Goal: Task Accomplishment & Management: Manage account settings

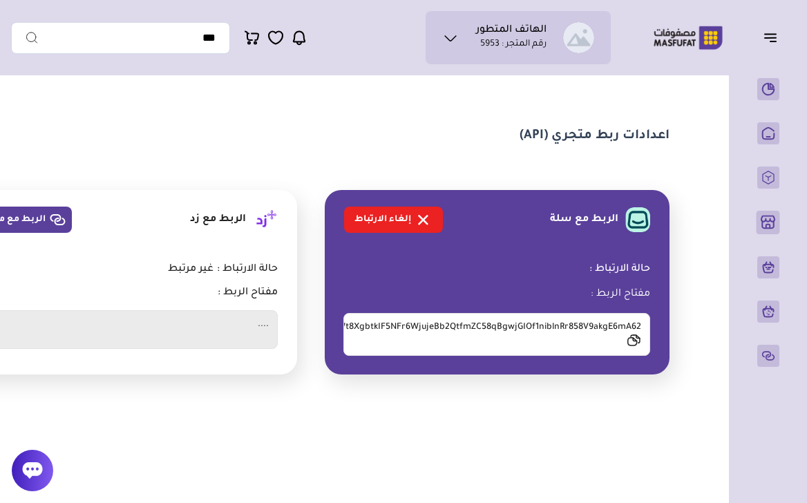
click at [775, 39] on icon "button" at bounding box center [770, 37] width 17 height 17
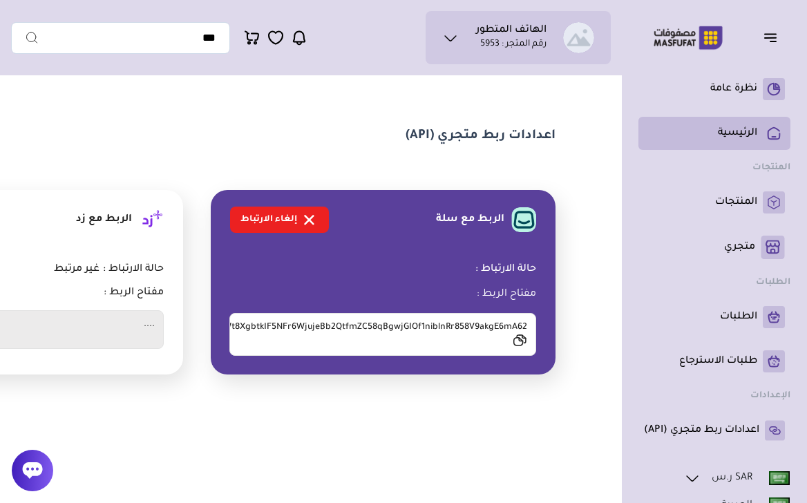
click at [739, 126] on p "الرئيسية" at bounding box center [737, 133] width 39 height 14
click at [739, 124] on link "الرئيسية" at bounding box center [714, 133] width 141 height 22
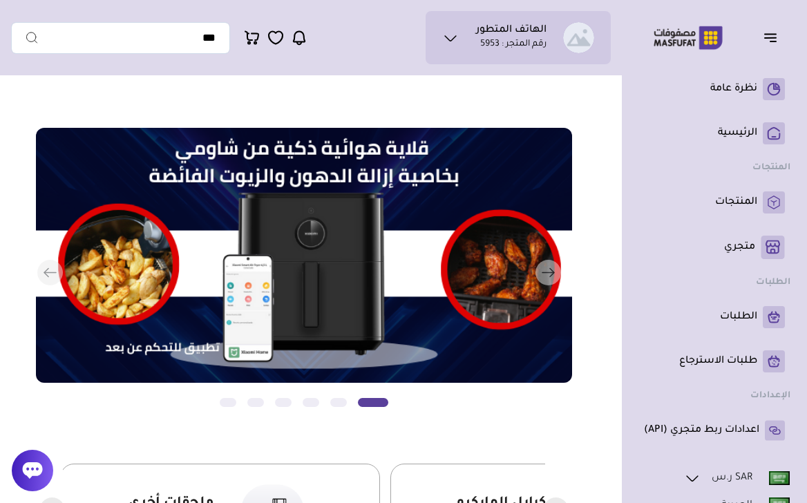
click at [512, 41] on p "رقم المتجر : 5953" at bounding box center [513, 45] width 66 height 14
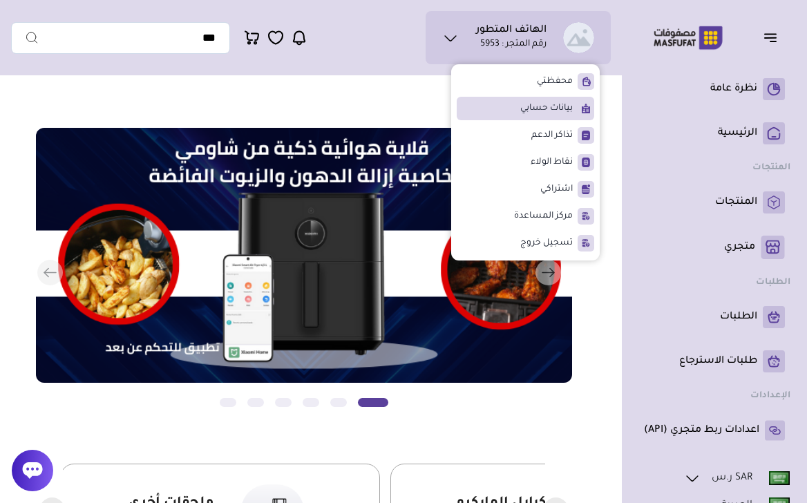
click at [531, 108] on span "بيانات حسابي" at bounding box center [546, 109] width 53 height 14
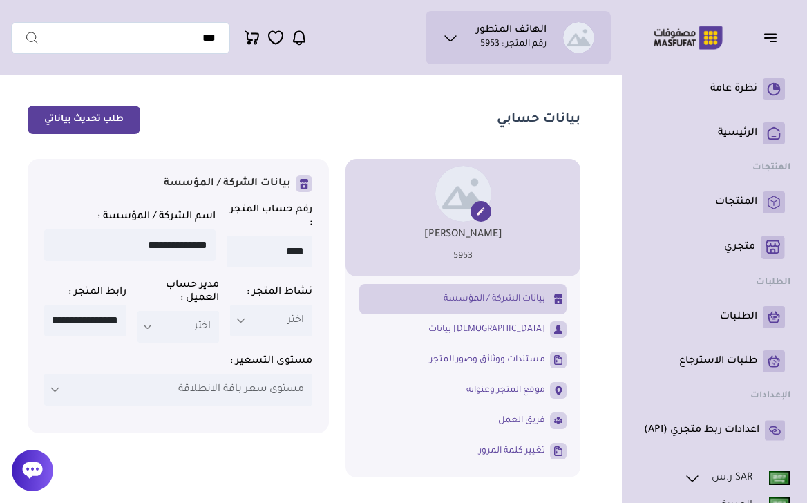
click at [531, 43] on p "رقم المتجر : 5953" at bounding box center [513, 45] width 66 height 14
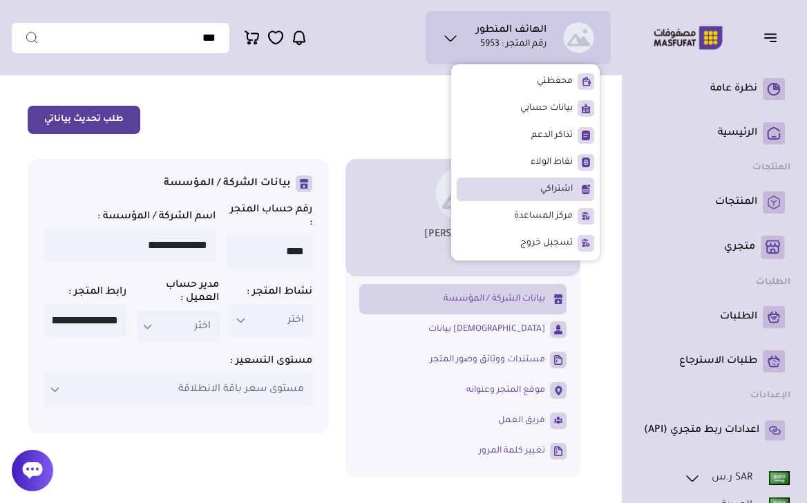
click at [480, 187] on li "اشتراكي" at bounding box center [526, 189] width 138 height 23
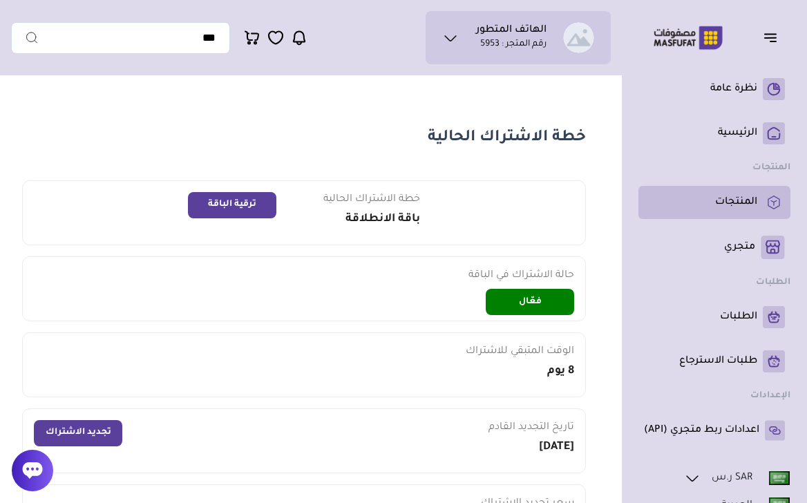
click at [739, 188] on li "المنتجات" at bounding box center [714, 202] width 152 height 33
click at [737, 199] on p "المنتجات" at bounding box center [736, 203] width 42 height 14
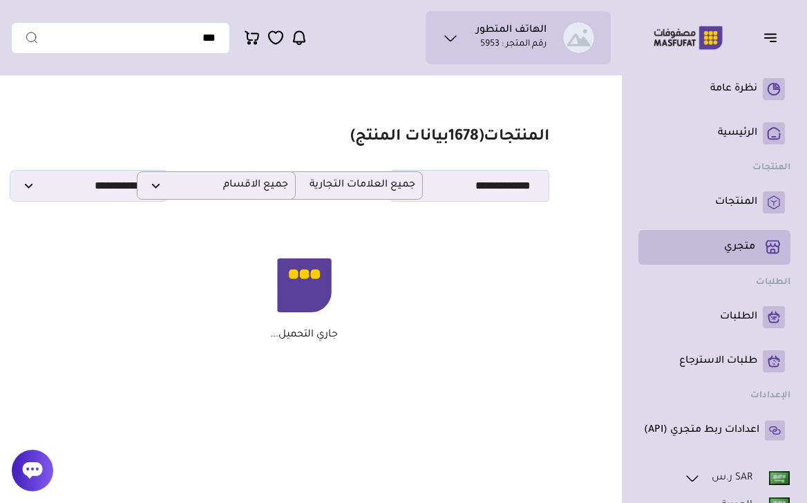
click at [739, 230] on li "متجري ( 0 )" at bounding box center [714, 247] width 152 height 35
click at [738, 236] on link "متجري ( 0 )" at bounding box center [714, 247] width 141 height 23
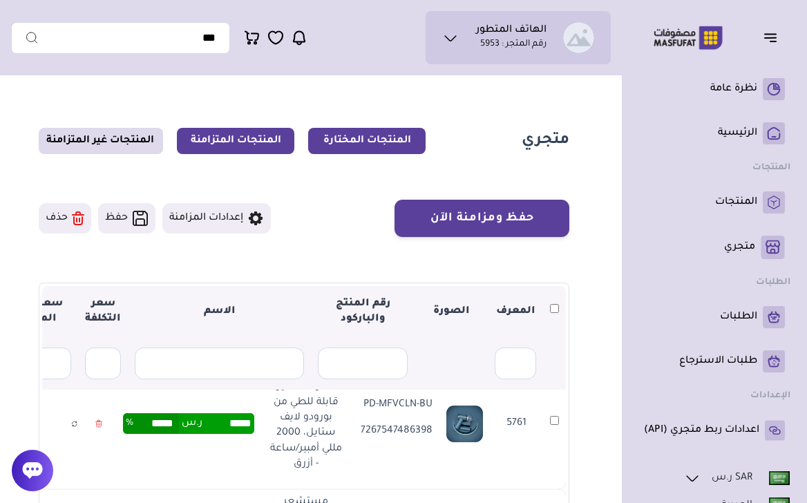
click at [260, 140] on link "المنتجات المتزامنة" at bounding box center [235, 141] width 117 height 26
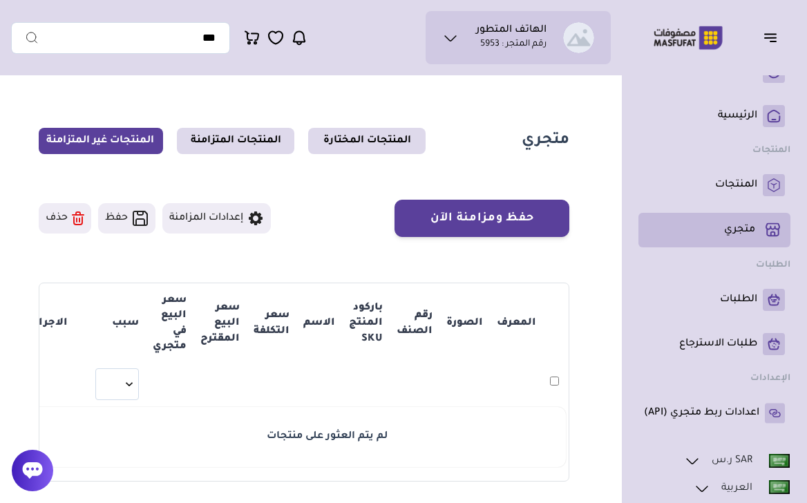
scroll to position [19, 0]
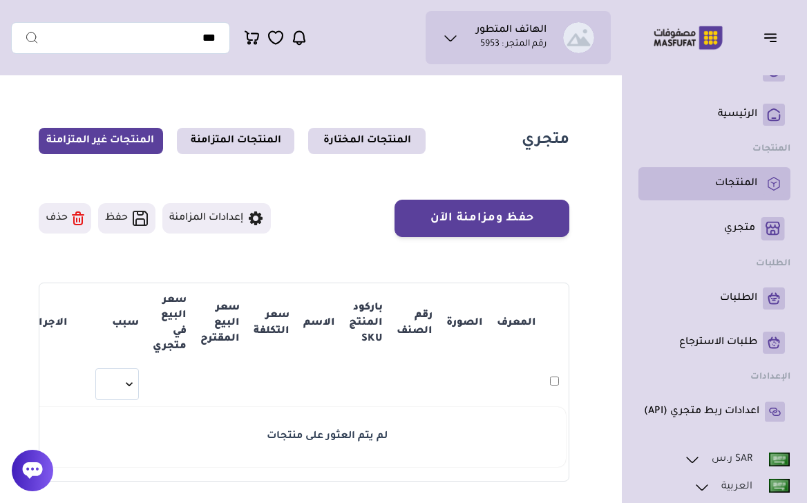
click at [725, 182] on p "المنتجات" at bounding box center [736, 184] width 42 height 14
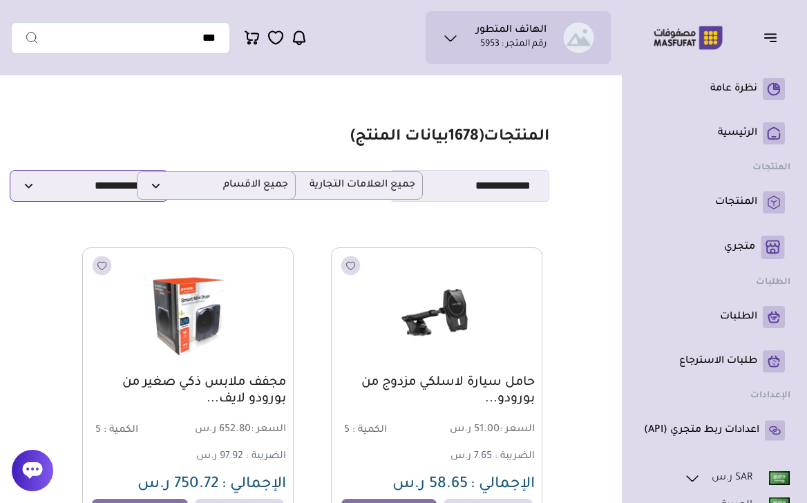
click at [108, 186] on select "**********" at bounding box center [89, 186] width 159 height 32
select select "**********"
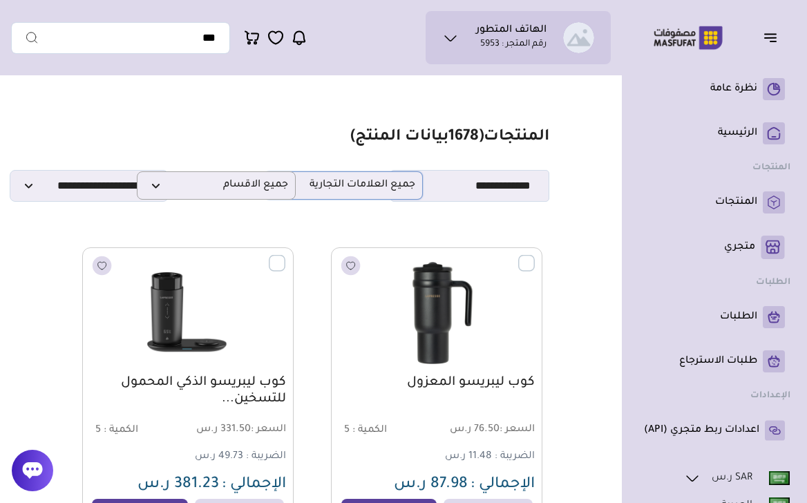
click at [381, 189] on span "جميع العلامات التجارية" at bounding box center [344, 185] width 144 height 13
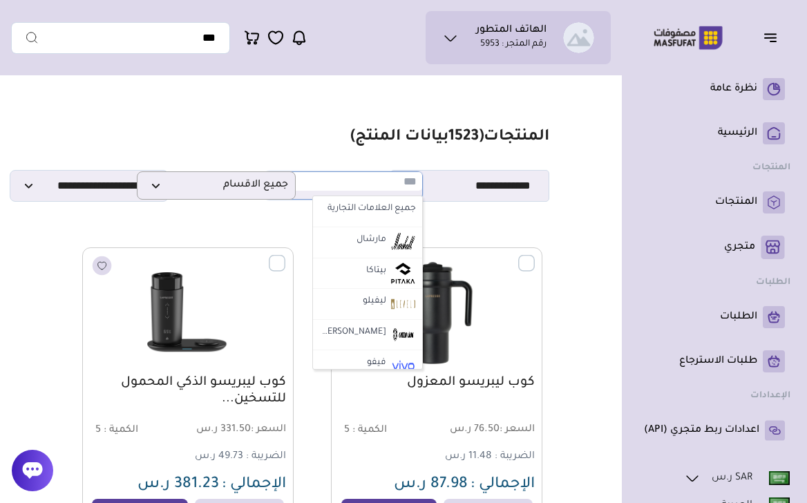
click at [104, 162] on section "**********" at bounding box center [304, 165] width 491 height 74
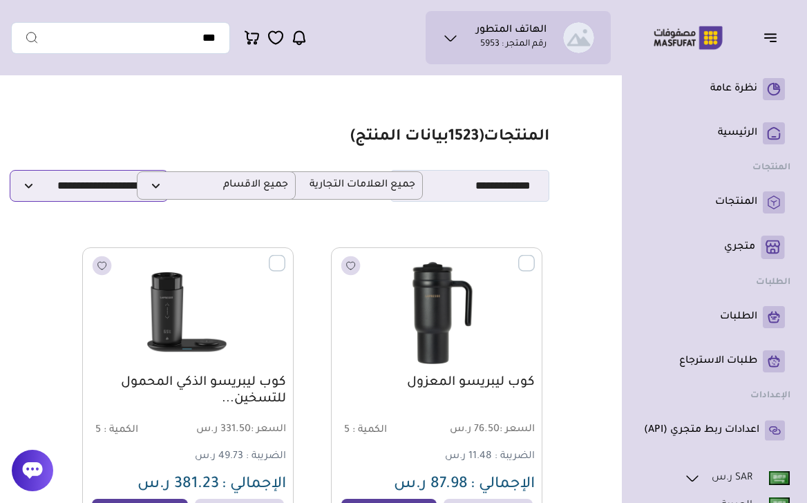
click at [102, 178] on select "**********" at bounding box center [89, 186] width 159 height 32
select select
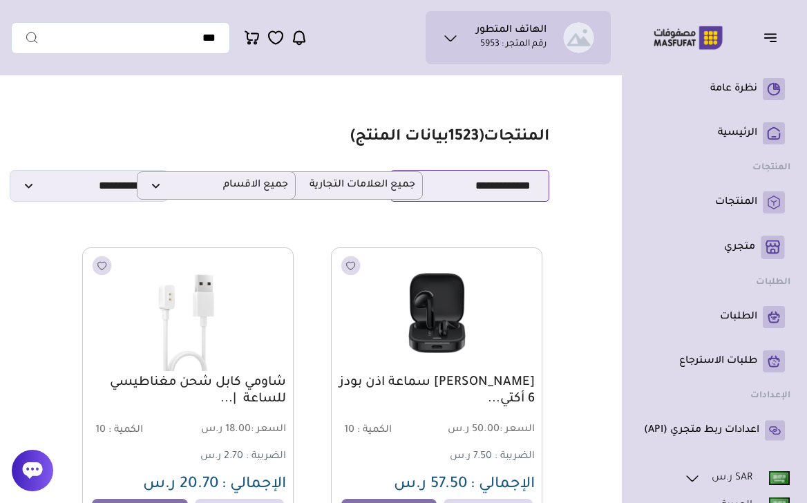
click at [480, 199] on select "**********" at bounding box center [469, 186] width 159 height 32
select select "*"
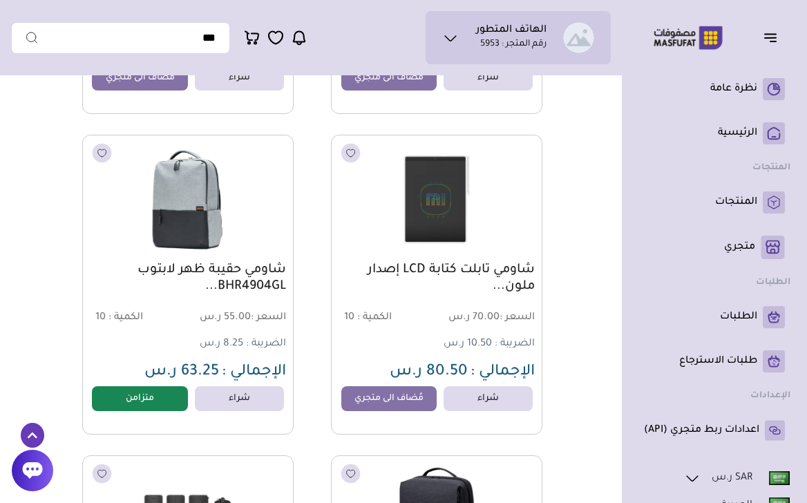
scroll to position [9413, 0]
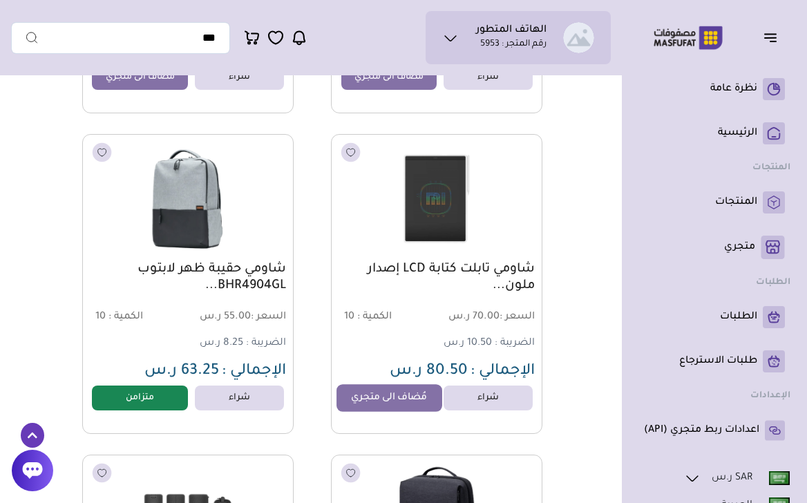
click at [377, 392] on link "مُضاف الى متجري" at bounding box center [389, 398] width 105 height 28
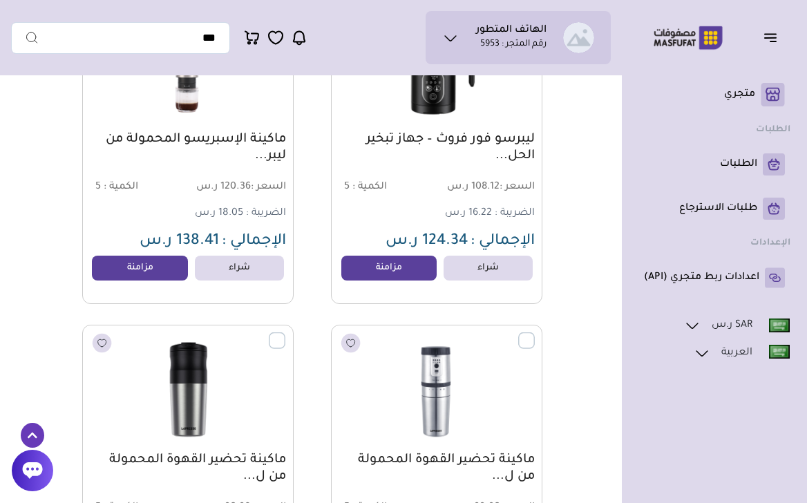
scroll to position [1023, 0]
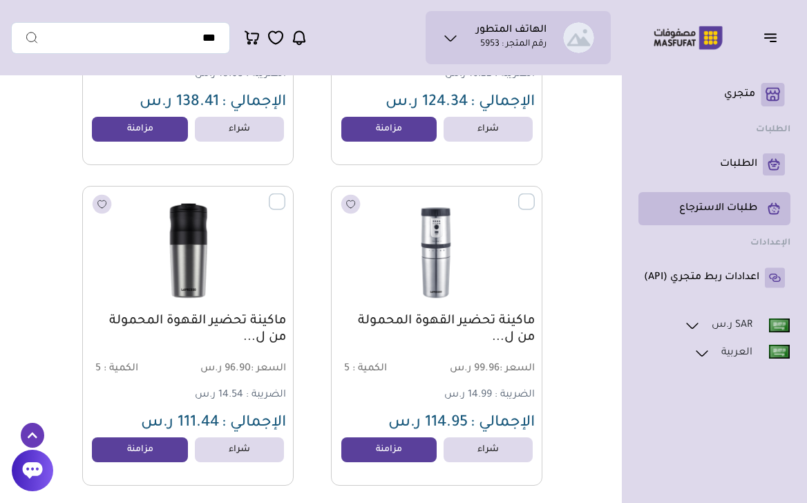
click at [753, 204] on p "طلبات الاسترجاع" at bounding box center [718, 209] width 78 height 14
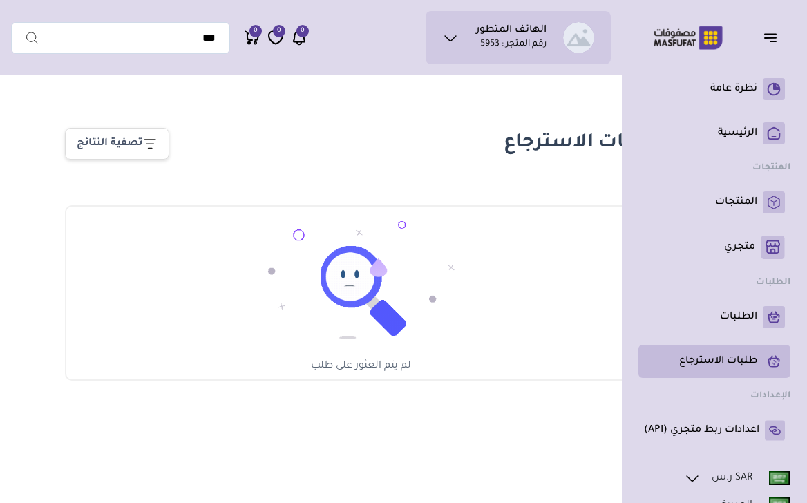
click at [719, 348] on li "طلبات الاسترجاع" at bounding box center [714, 361] width 152 height 33
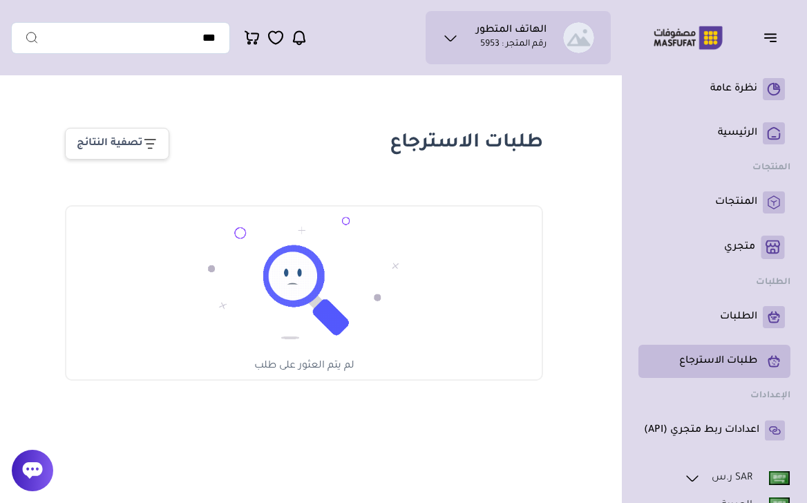
click at [718, 355] on p "طلبات الاسترجاع" at bounding box center [718, 361] width 78 height 14
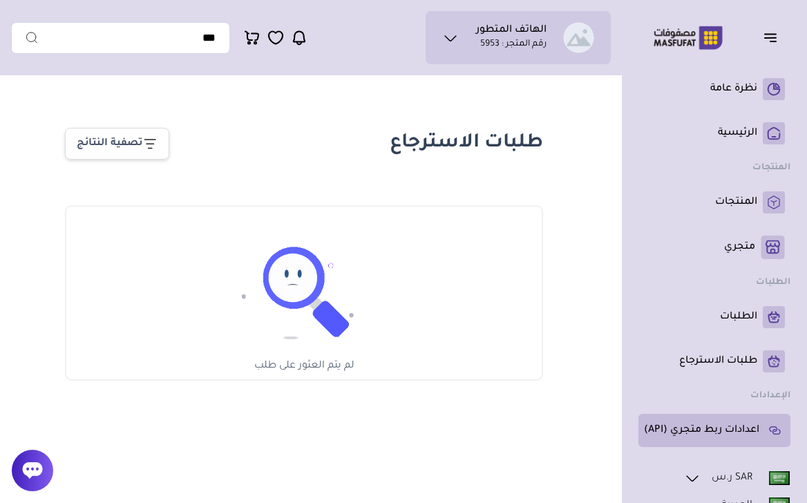
click at [720, 416] on li "اعدادات ربط متجري (API)" at bounding box center [714, 430] width 152 height 33
click at [709, 426] on p "اعدادات ربط متجري (API)" at bounding box center [701, 431] width 115 height 14
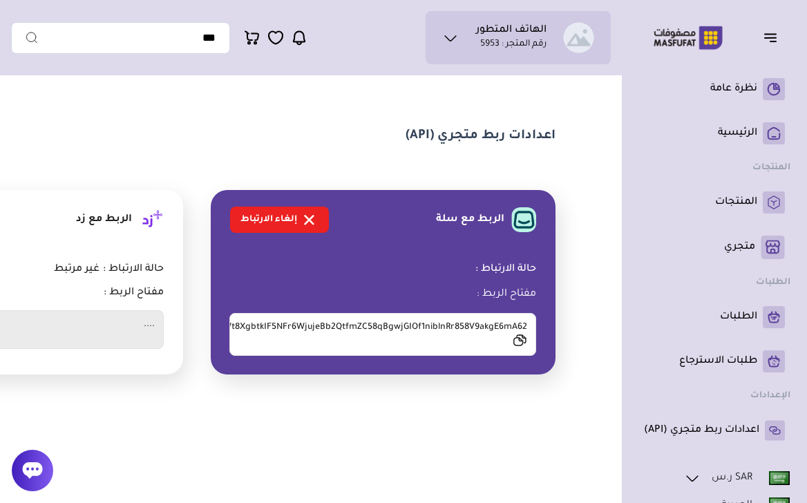
click at [442, 35] on icon at bounding box center [450, 38] width 17 height 17
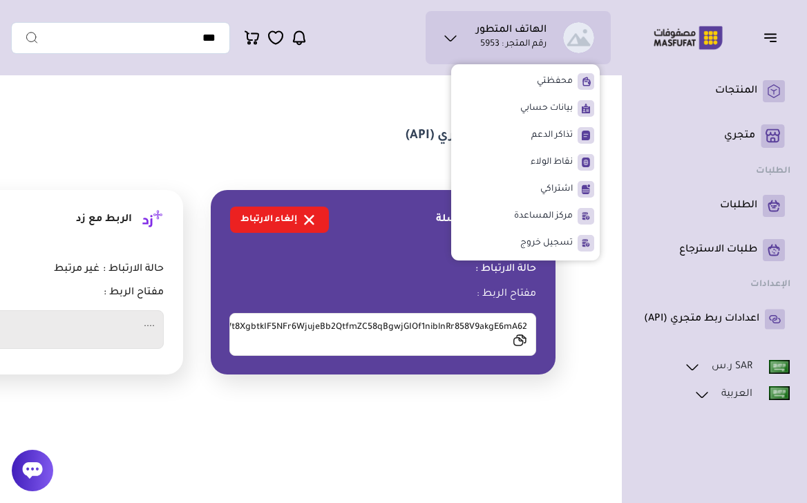
scroll to position [116, 0]
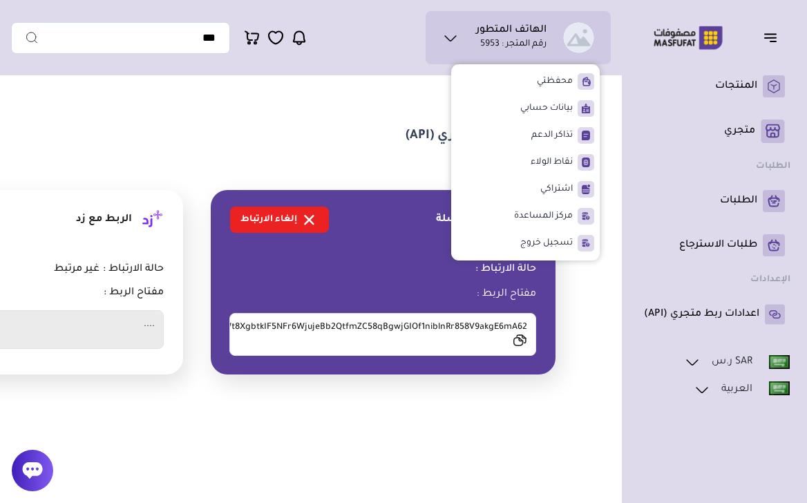
click at [703, 137] on link "متجري ( 0 )" at bounding box center [714, 131] width 141 height 23
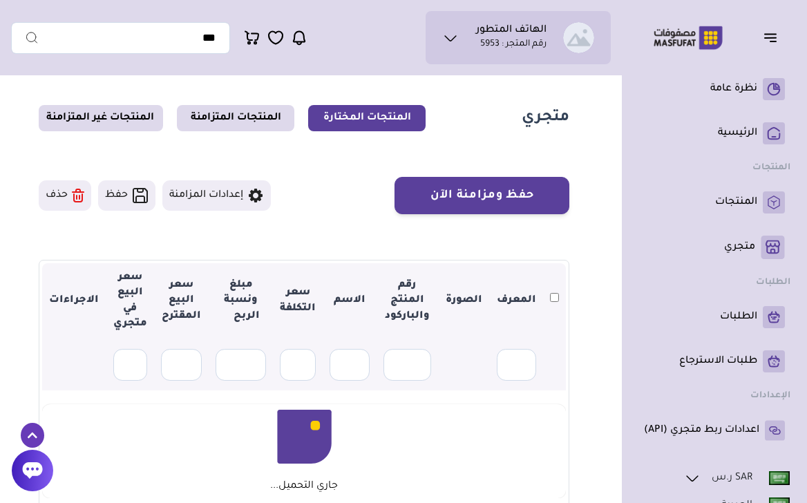
scroll to position [28, 0]
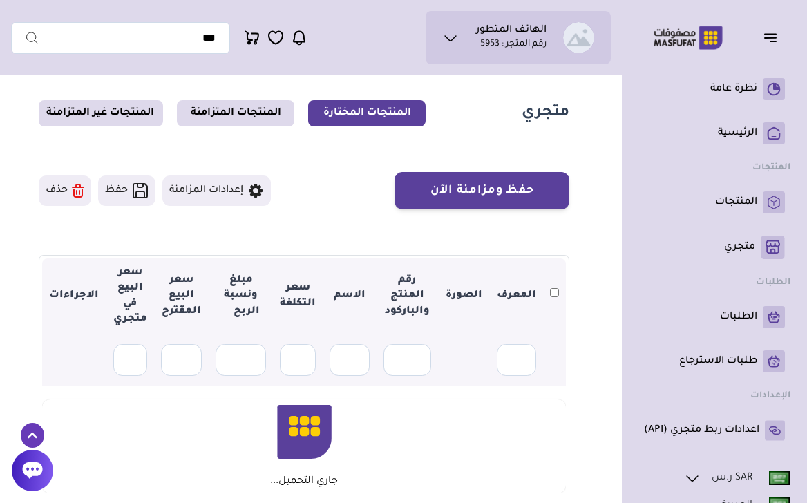
click at [243, 193] on button "إعدادات المزامنة" at bounding box center [216, 191] width 108 height 30
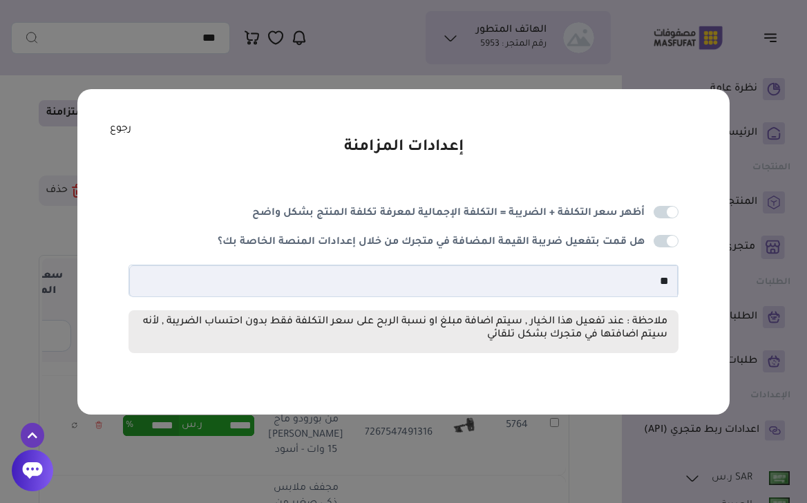
click at [119, 123] on link "رجوع" at bounding box center [120, 129] width 21 height 15
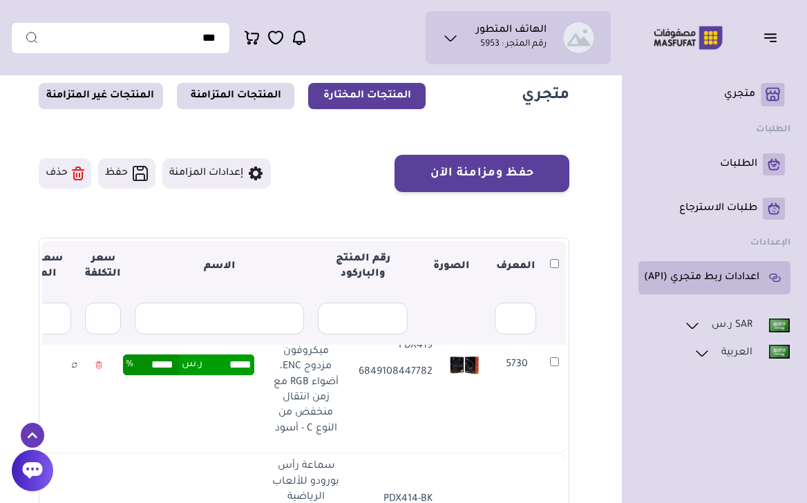
scroll to position [0, 0]
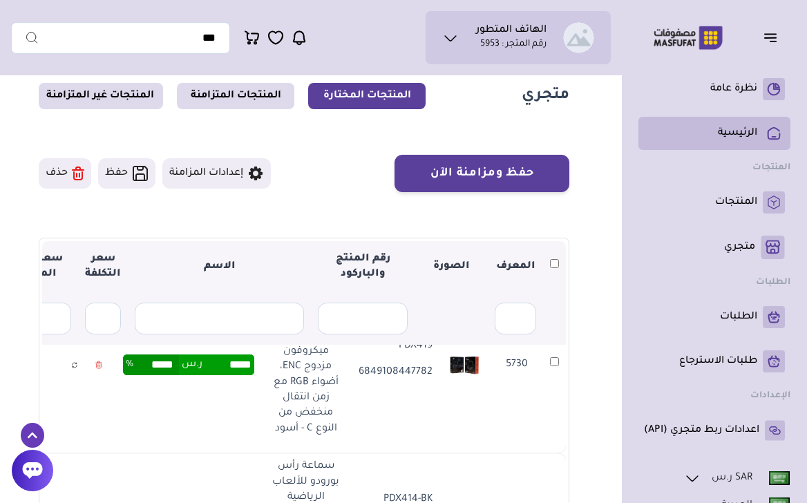
click at [741, 128] on p "الرئيسية" at bounding box center [737, 133] width 39 height 14
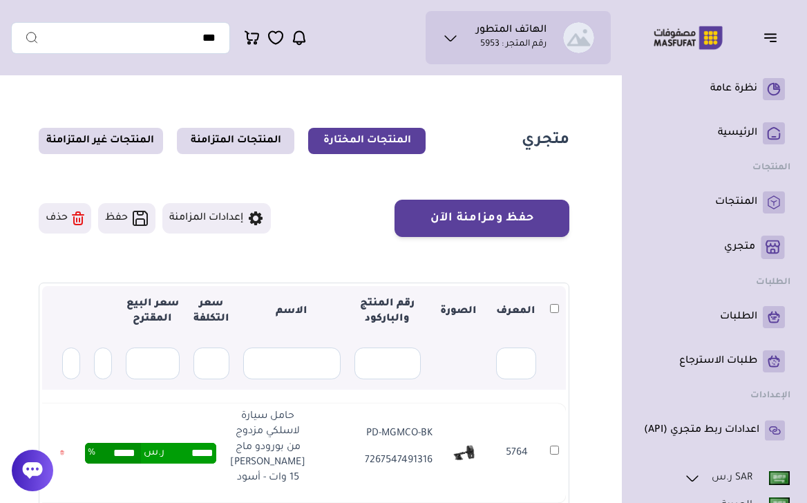
click at [726, 108] on ul "نظرة عامة ( 0 )" at bounding box center [714, 260] width 152 height 375
click at [715, 131] on link "الرئيسية" at bounding box center [714, 133] width 141 height 22
click at [714, 131] on link "الرئيسية" at bounding box center [714, 133] width 141 height 22
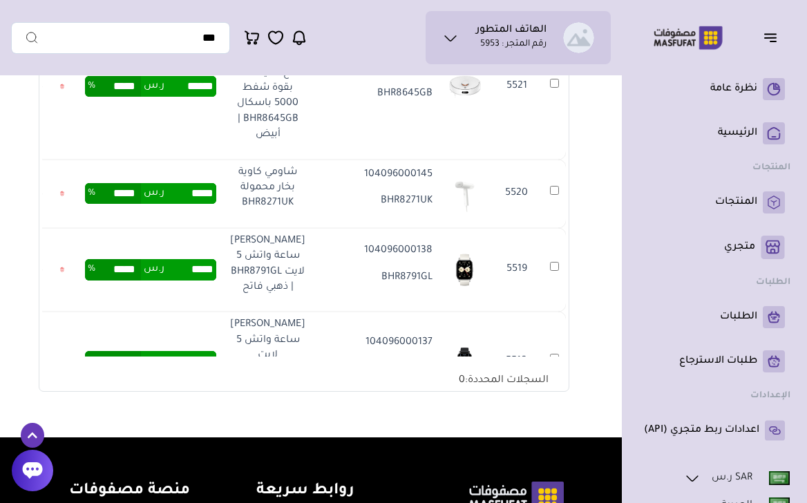
scroll to position [4022, 0]
